Goal: Use online tool/utility: Utilize a website feature to perform a specific function

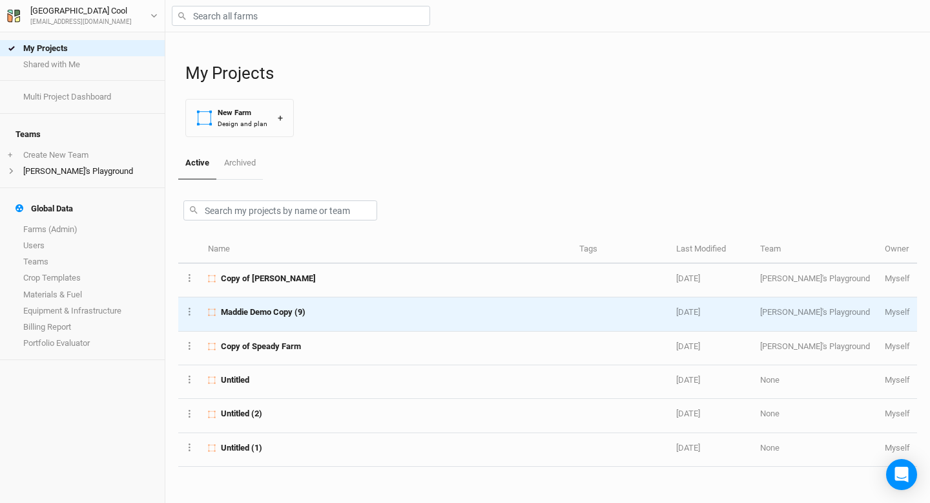
click at [300, 315] on span "Maddie Demo Copy (9)" at bounding box center [263, 312] width 85 height 12
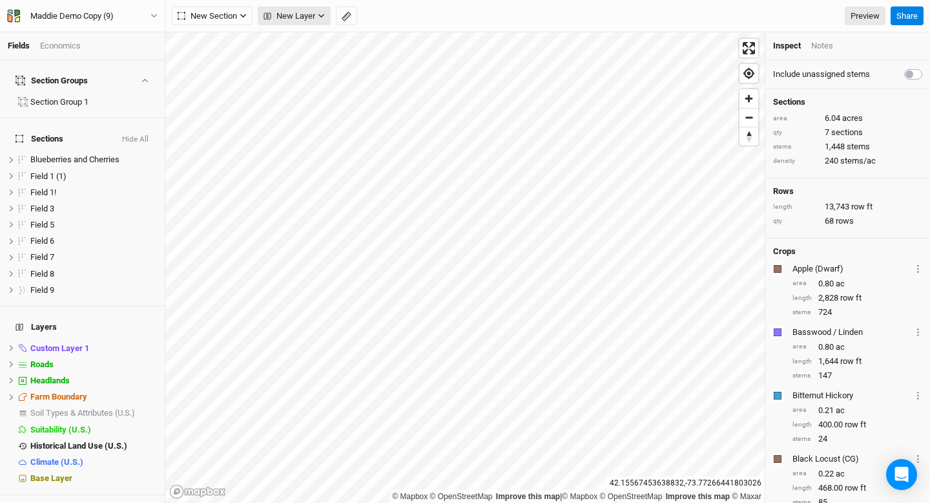
click at [307, 19] on span "New Layer" at bounding box center [290, 16] width 52 height 13
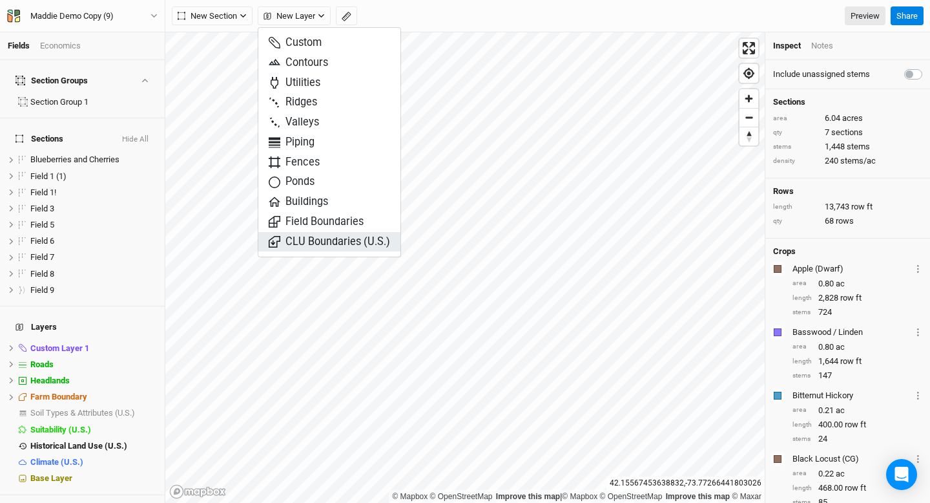
click at [323, 235] on span "CLU Boundaries (U.S.)" at bounding box center [329, 242] width 121 height 15
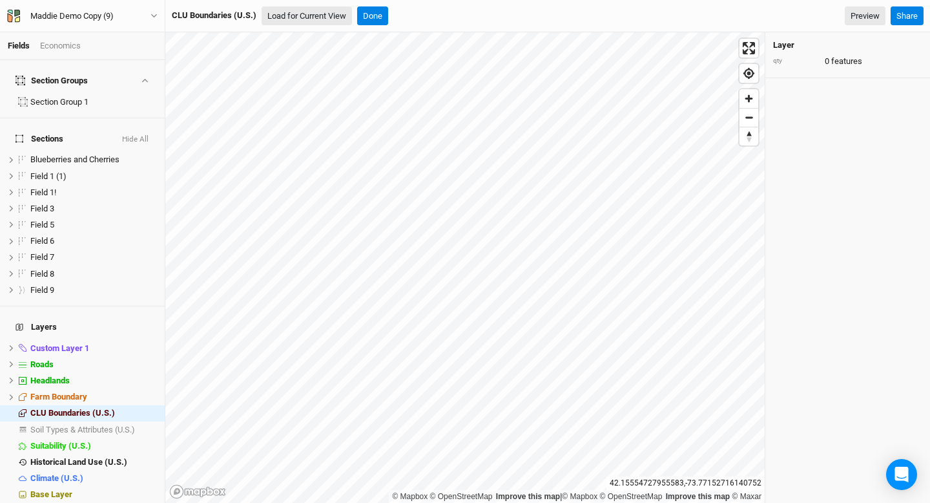
click at [329, 19] on button "Load for Current View" at bounding box center [307, 15] width 90 height 19
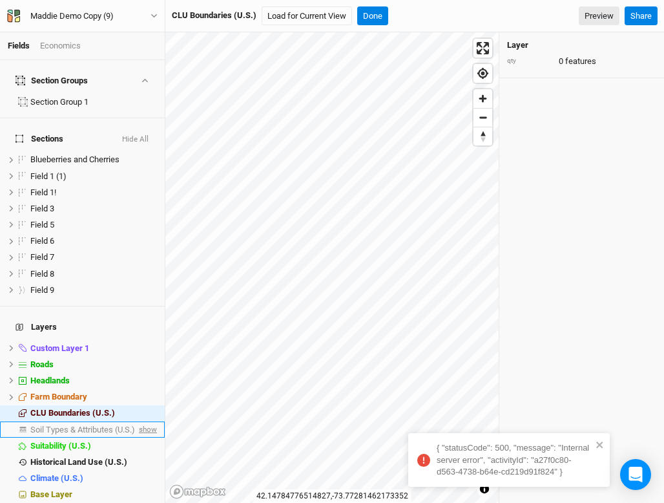
click at [151, 421] on span "show" at bounding box center [146, 429] width 21 height 16
click at [114, 424] on span "Soil Types & Attributes (U.S.)" at bounding box center [84, 429] width 109 height 10
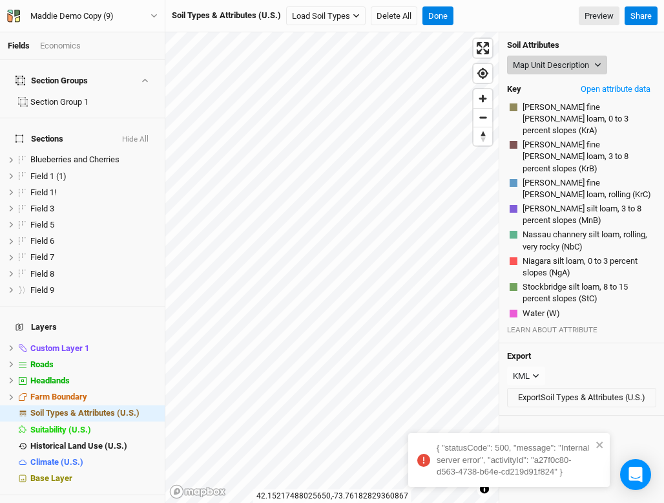
click at [577, 59] on button "Map Unit Description" at bounding box center [557, 65] width 100 height 19
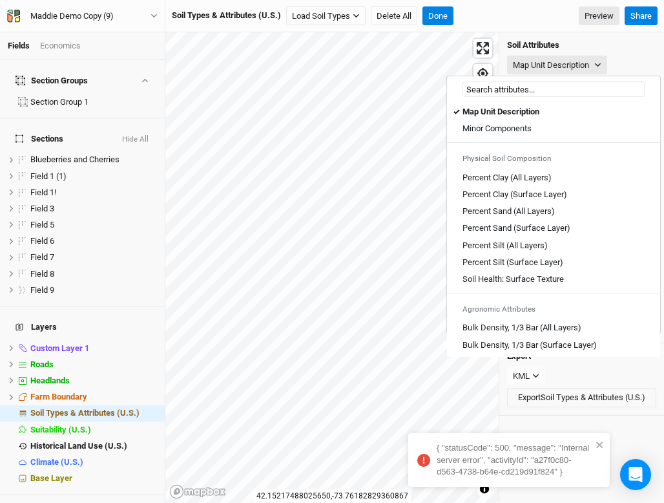
click at [554, 96] on input "text" at bounding box center [554, 89] width 182 height 16
type input "fl"
type input "flooding Frequency Class"
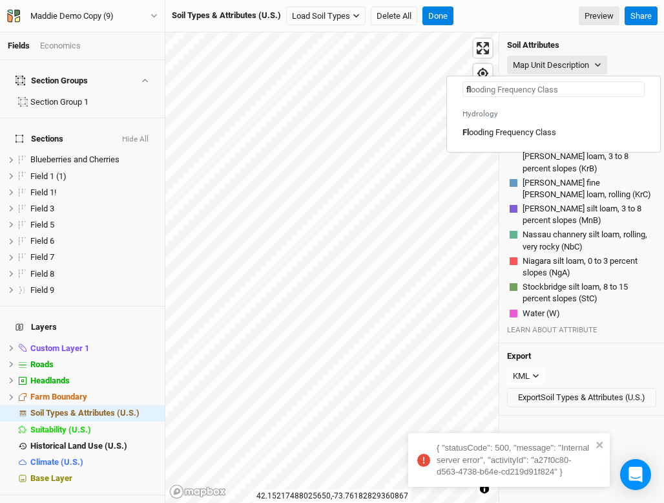
type input "flo"
click at [526, 138] on link "Flo oding Frequency Class" at bounding box center [553, 132] width 213 height 17
